Goal: Task Accomplishment & Management: Use online tool/utility

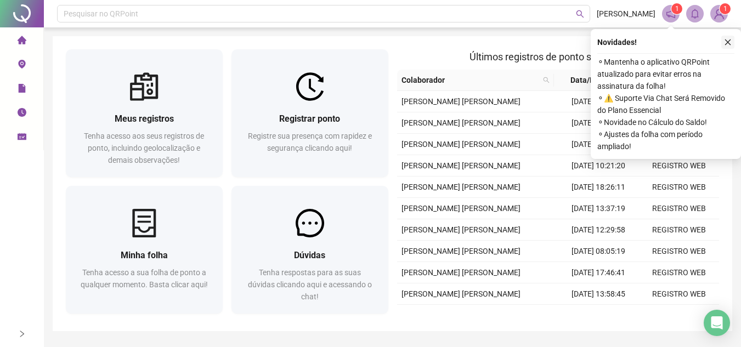
click at [726, 43] on icon "close" at bounding box center [728, 42] width 8 height 8
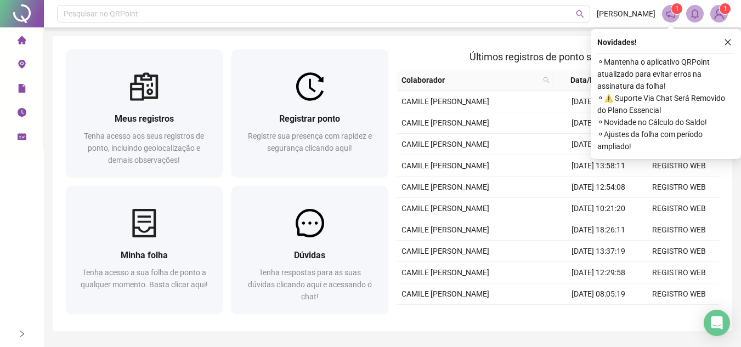
click at [733, 41] on button "button" at bounding box center [727, 42] width 13 height 13
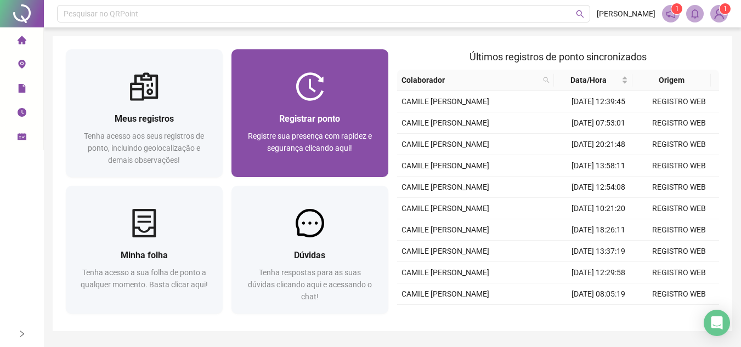
click at [330, 135] on span "Registre sua presença com rapidez e segurança clicando aqui!" at bounding box center [310, 142] width 124 height 21
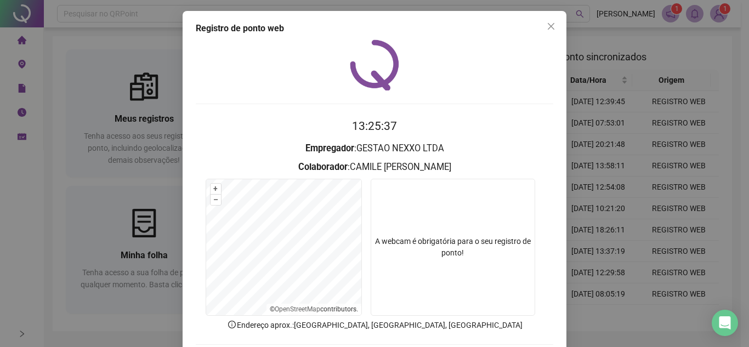
scroll to position [55, 0]
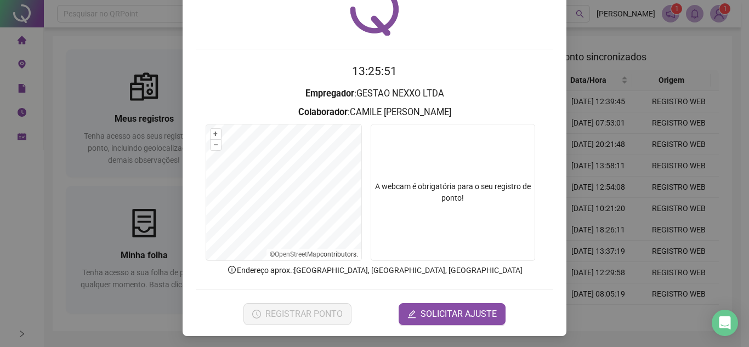
click at [689, 129] on div "Registro de ponto web 13:25:51 Empregador : GESTAO NEXXO LTDA Colaborador : CAM…" at bounding box center [374, 173] width 749 height 347
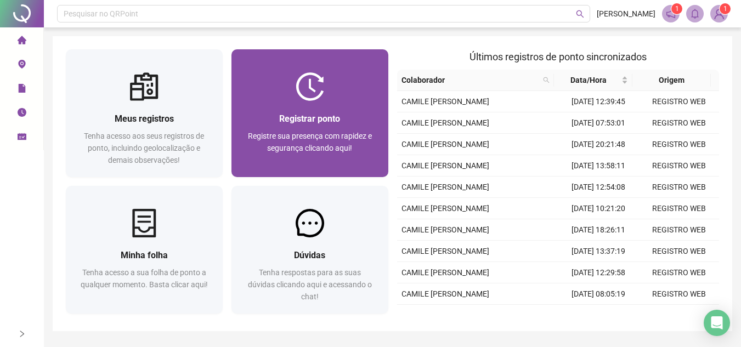
click at [320, 101] on div "Registrar ponto Registre sua presença com rapidez e segurança clicando aqui!" at bounding box center [309, 139] width 157 height 76
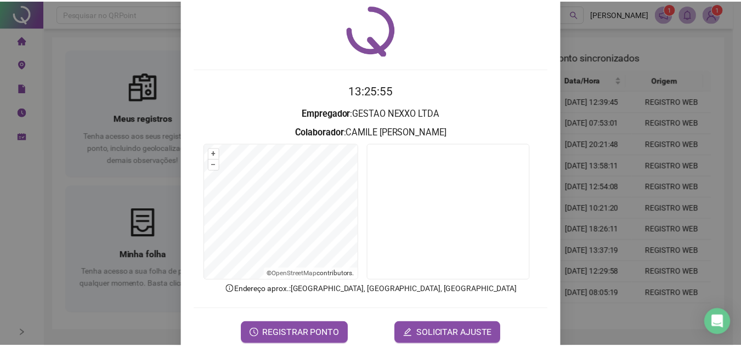
scroll to position [55, 0]
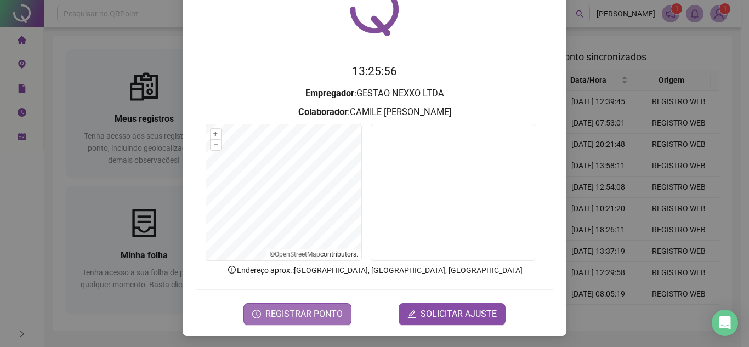
click at [335, 312] on span "REGISTRAR PONTO" at bounding box center [303, 314] width 77 height 13
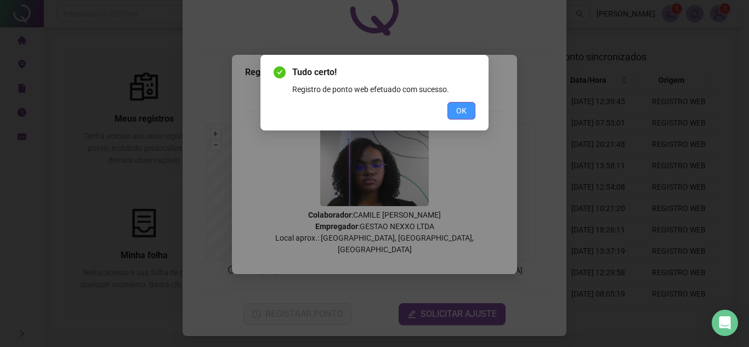
click at [467, 115] on button "OK" at bounding box center [462, 111] width 28 height 18
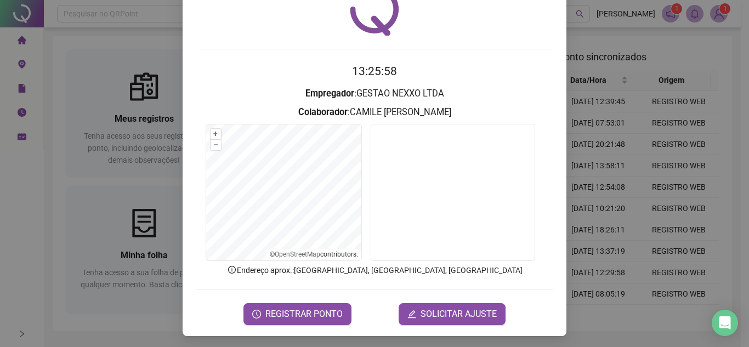
click at [630, 131] on div "Registro de ponto web 13:25:58 Empregador : GESTAO NEXXO LTDA Colaborador : CAM…" at bounding box center [374, 173] width 749 height 347
